Goal: Task Accomplishment & Management: Use online tool/utility

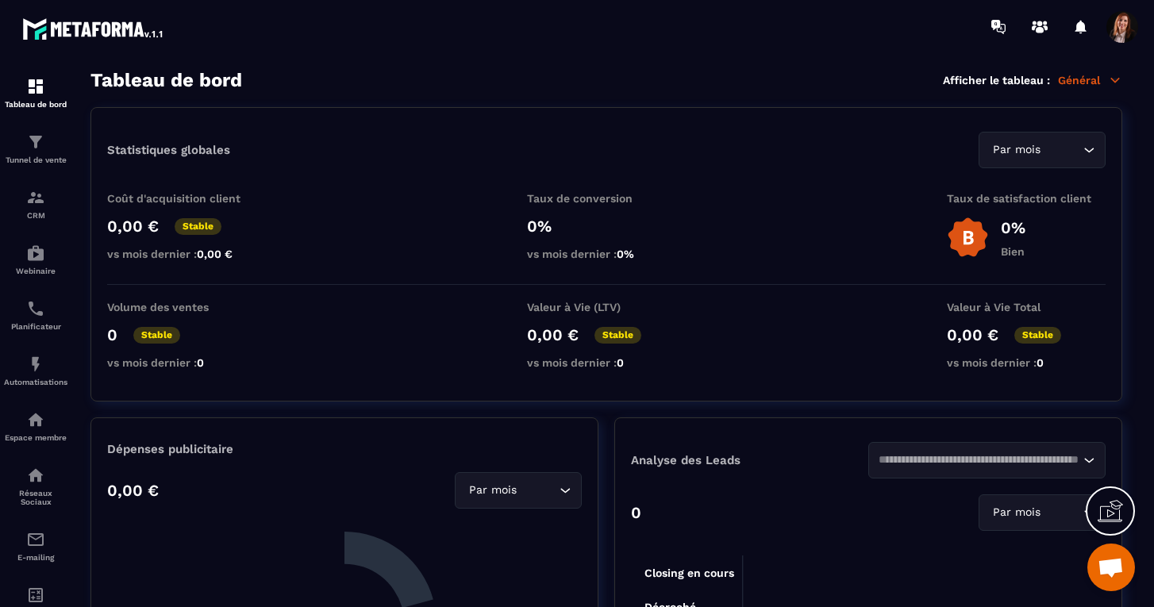
scroll to position [4396, 0]
click at [40, 425] on img at bounding box center [35, 419] width 19 height 19
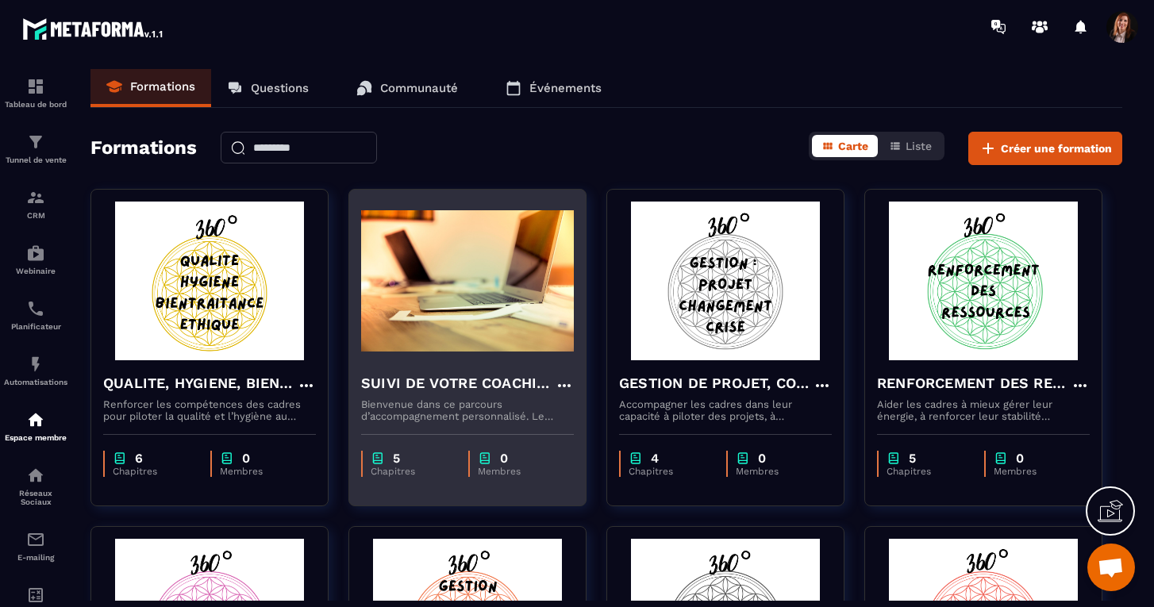
click at [443, 380] on h4 "SUIVI DE VOTRE COACHING" at bounding box center [458, 383] width 194 height 22
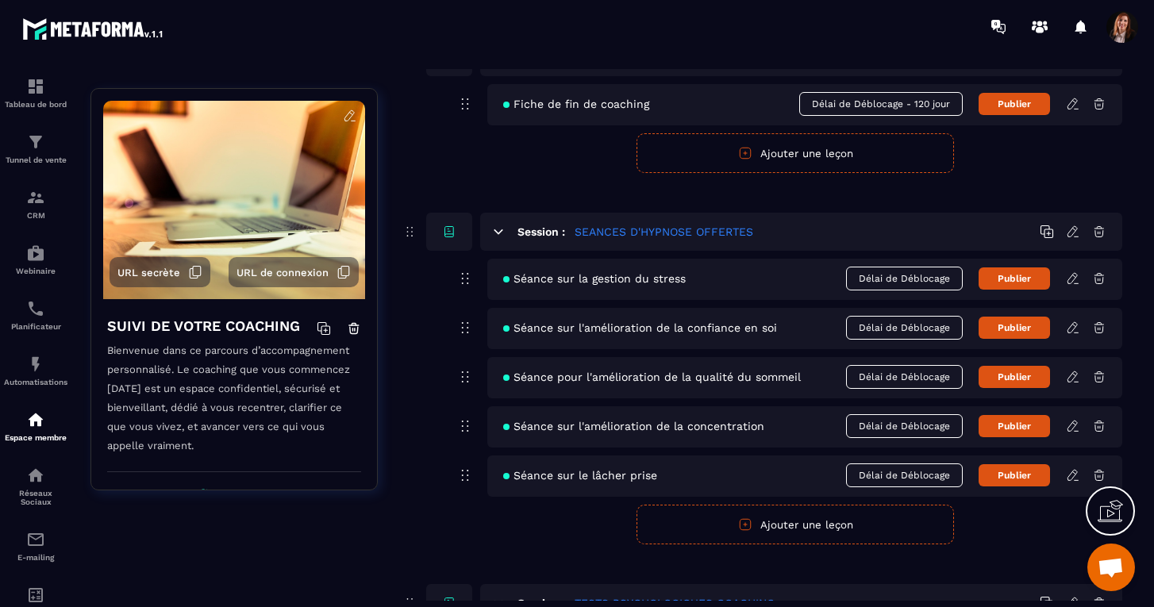
scroll to position [660, 0]
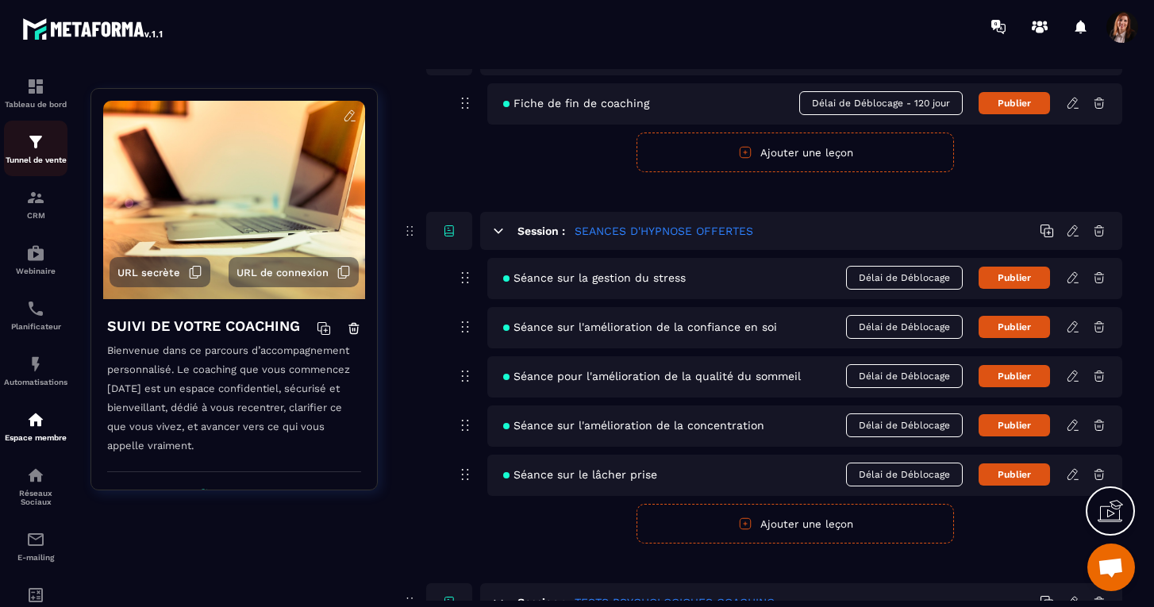
click at [34, 144] on img at bounding box center [35, 142] width 19 height 19
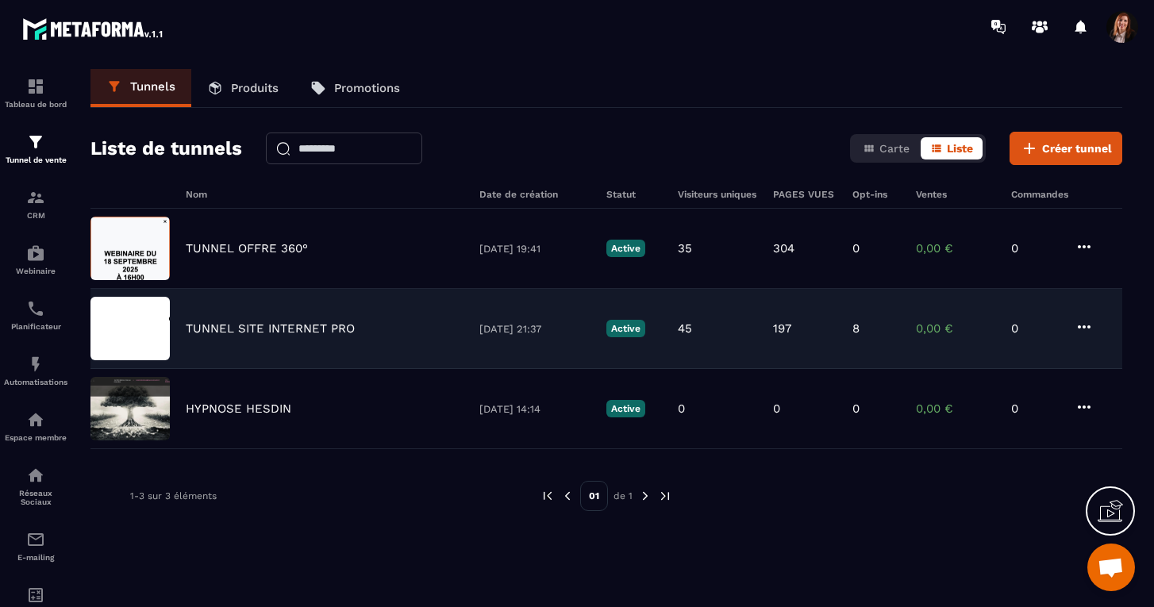
click at [250, 323] on p "TUNNEL SITE INTERNET PRO" at bounding box center [270, 328] width 169 height 14
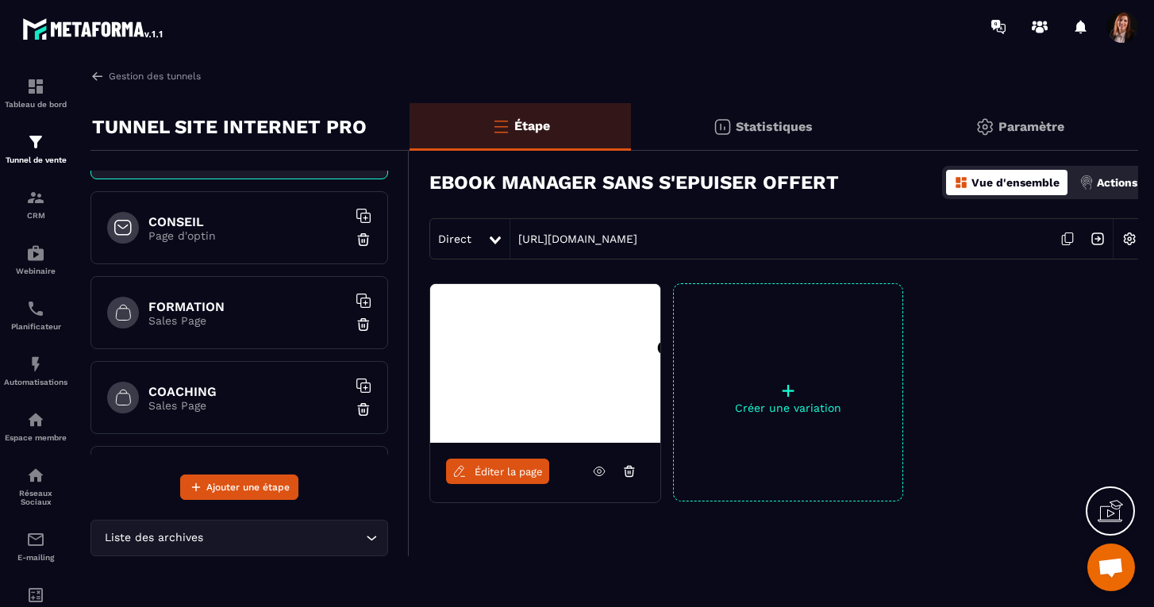
scroll to position [73, 0]
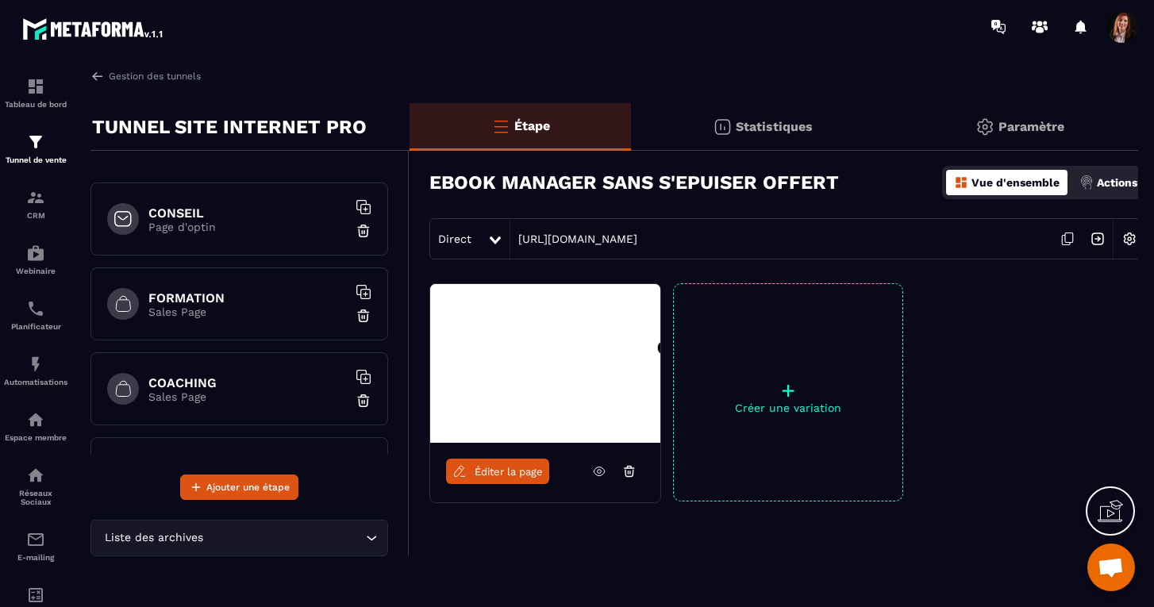
click at [211, 379] on h6 "COACHING" at bounding box center [247, 382] width 198 height 15
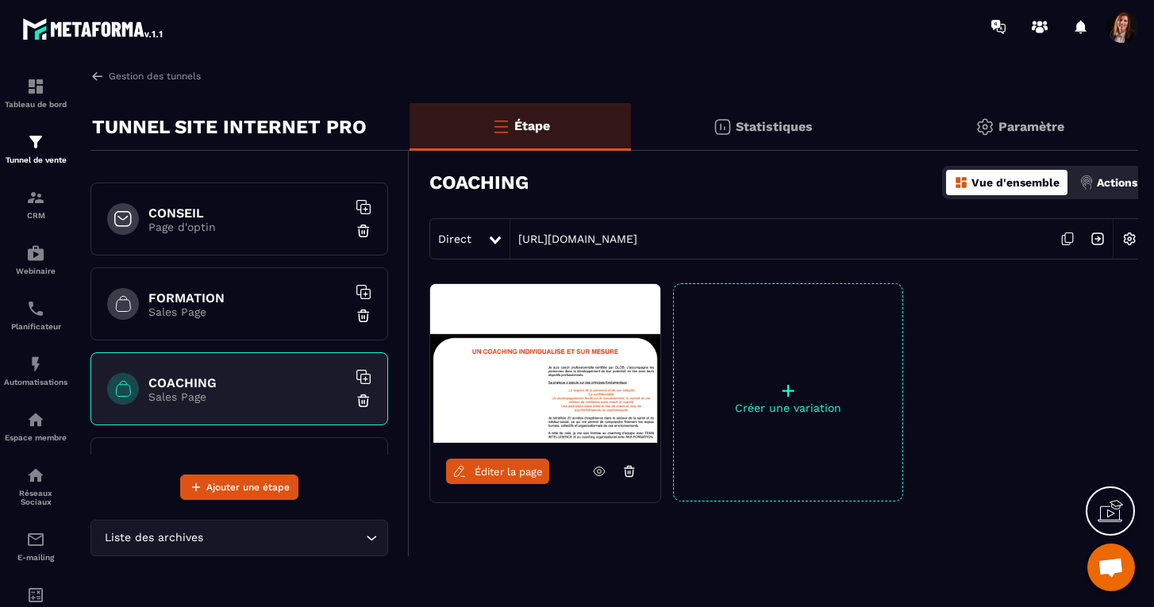
click at [502, 472] on span "Éditer la page" at bounding box center [509, 472] width 68 height 12
